Goal: Task Accomplishment & Management: Complete application form

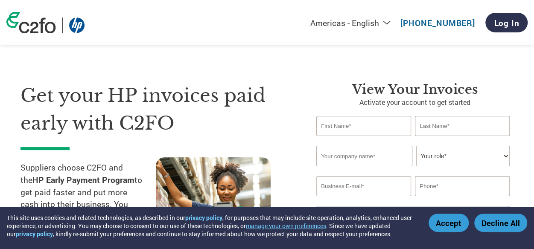
click at [357, 128] on input "text" at bounding box center [363, 126] width 95 height 20
type input "[PERSON_NAME]"
click at [443, 131] on input "text" at bounding box center [462, 126] width 95 height 20
type input "bashykaralu"
click at [360, 162] on input "text" at bounding box center [364, 156] width 96 height 20
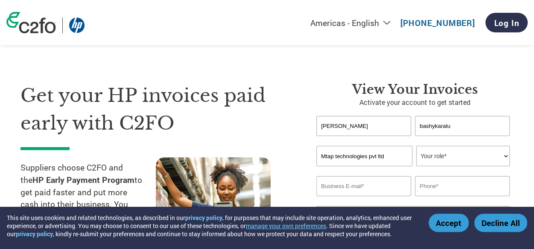
type input "Mtap technologies pvt ltd"
click at [478, 158] on select "Your role* CFO Controller Credit Manager Finance Director Treasurer CEO Preside…" at bounding box center [462, 156] width 93 height 20
select select "ACCOUNTING"
click at [416, 146] on select "Your role* CFO Controller Credit Manager Finance Director Treasurer CEO Preside…" at bounding box center [462, 156] width 93 height 20
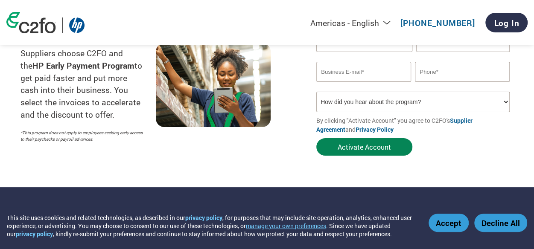
scroll to position [128, 0]
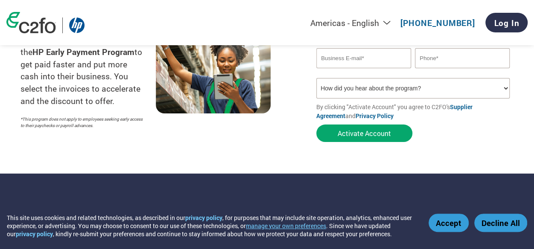
click at [355, 57] on input "email" at bounding box center [363, 58] width 95 height 20
type input "[PERSON_NAME]/in"
click at [436, 57] on input "text" at bounding box center [462, 58] width 95 height 20
type input "99"
click at [359, 60] on input "[PERSON_NAME]/in" at bounding box center [363, 58] width 95 height 20
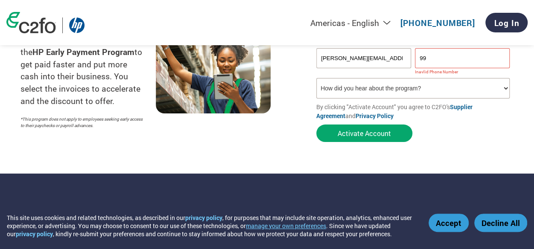
type input "[PERSON_NAME][EMAIL_ADDRESS][DOMAIN_NAME]"
click at [440, 61] on input "99" at bounding box center [462, 58] width 95 height 20
type input "9944298941"
click at [406, 94] on select "How did you hear about the program? Received a letter Email Social Media Online…" at bounding box center [412, 88] width 193 height 20
select select "Email"
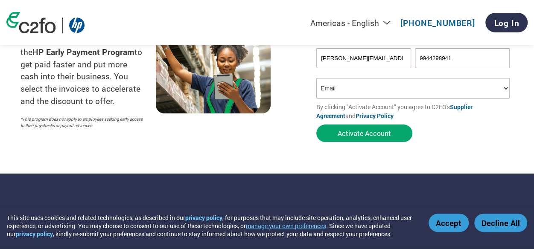
click at [316, 79] on select "How did you hear about the program? Received a letter Email Social Media Online…" at bounding box center [412, 88] width 193 height 20
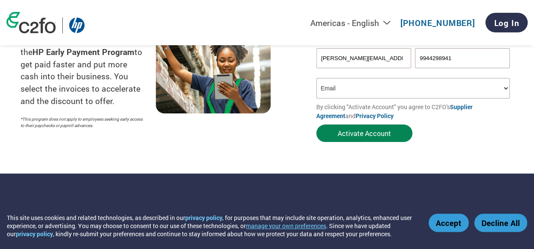
click at [369, 140] on button "Activate Account" at bounding box center [364, 133] width 96 height 17
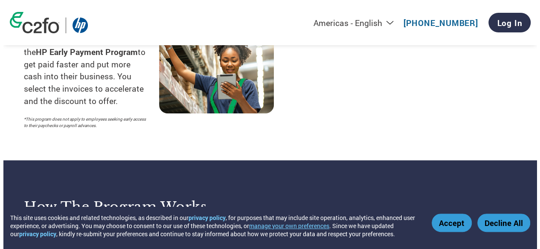
scroll to position [0, 0]
